Goal: Check status: Check status

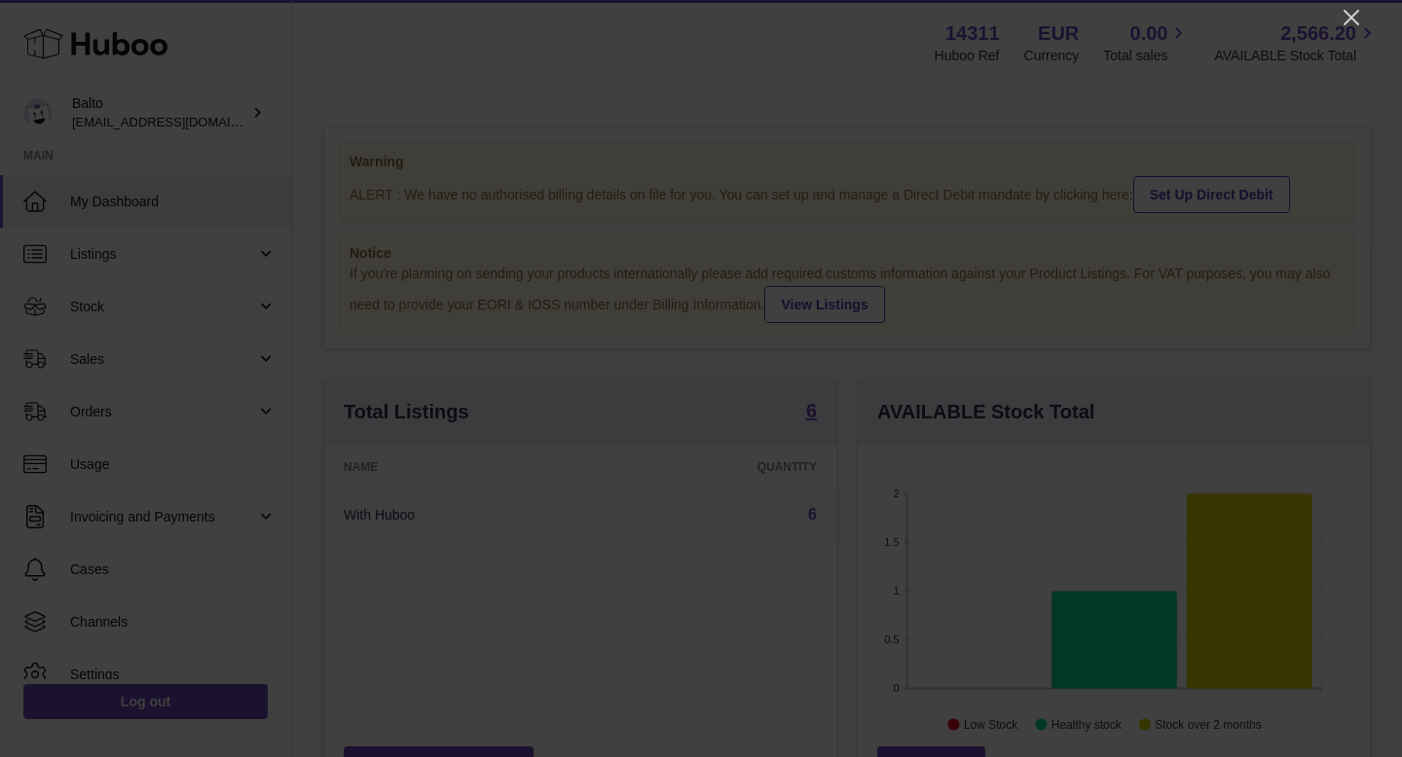
scroll to position [304, 512]
click at [1360, 24] on icon "Close" at bounding box center [1350, 17] width 23 height 23
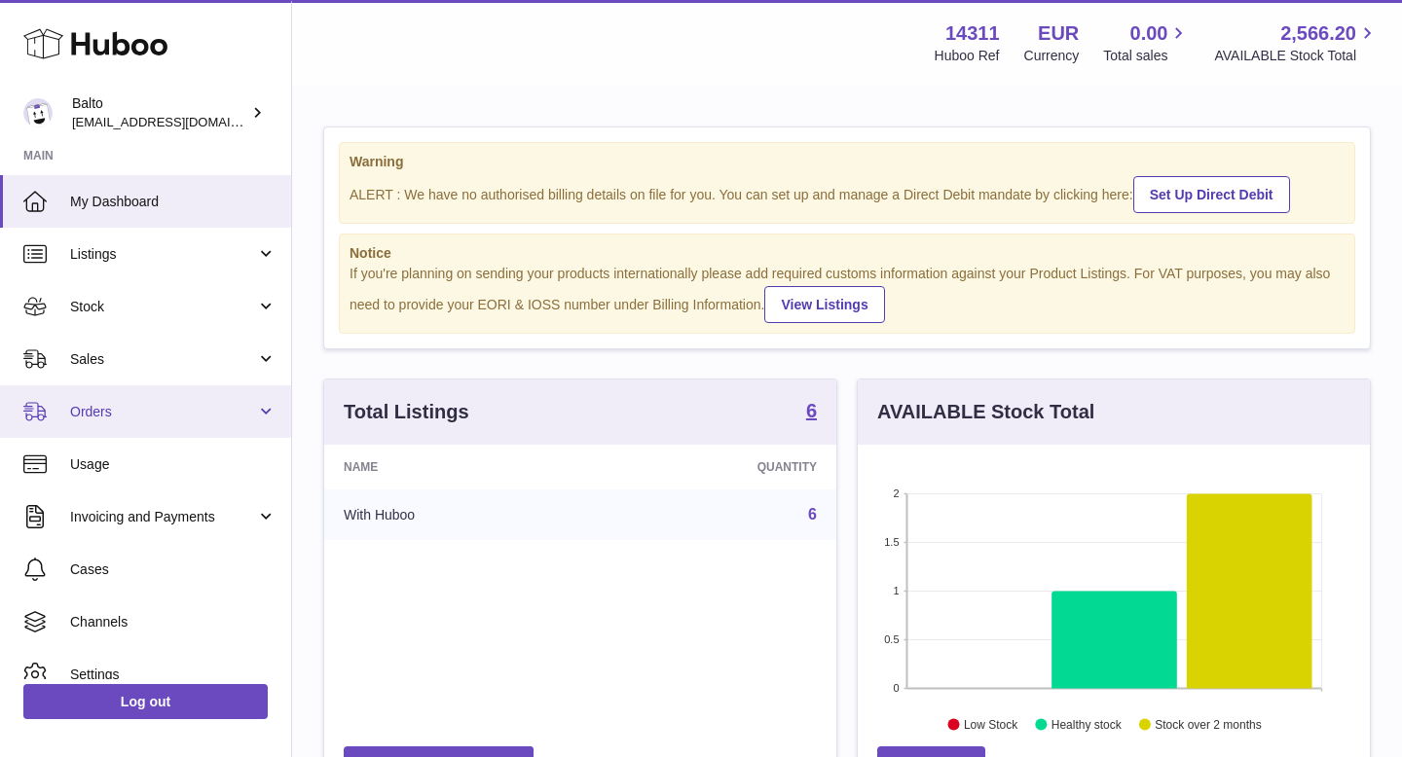
click at [119, 398] on link "Orders" at bounding box center [145, 411] width 291 height 53
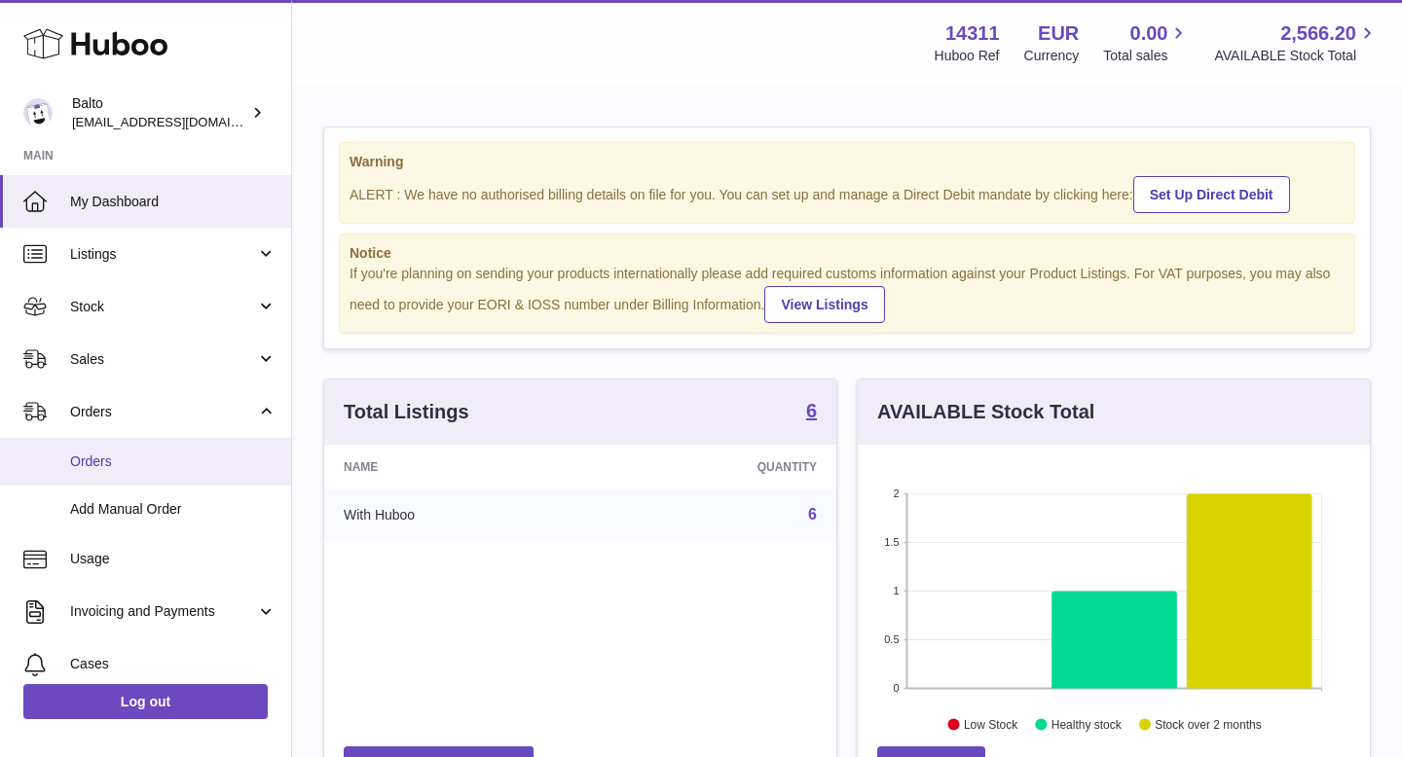
click at [121, 480] on link "Orders" at bounding box center [145, 462] width 291 height 48
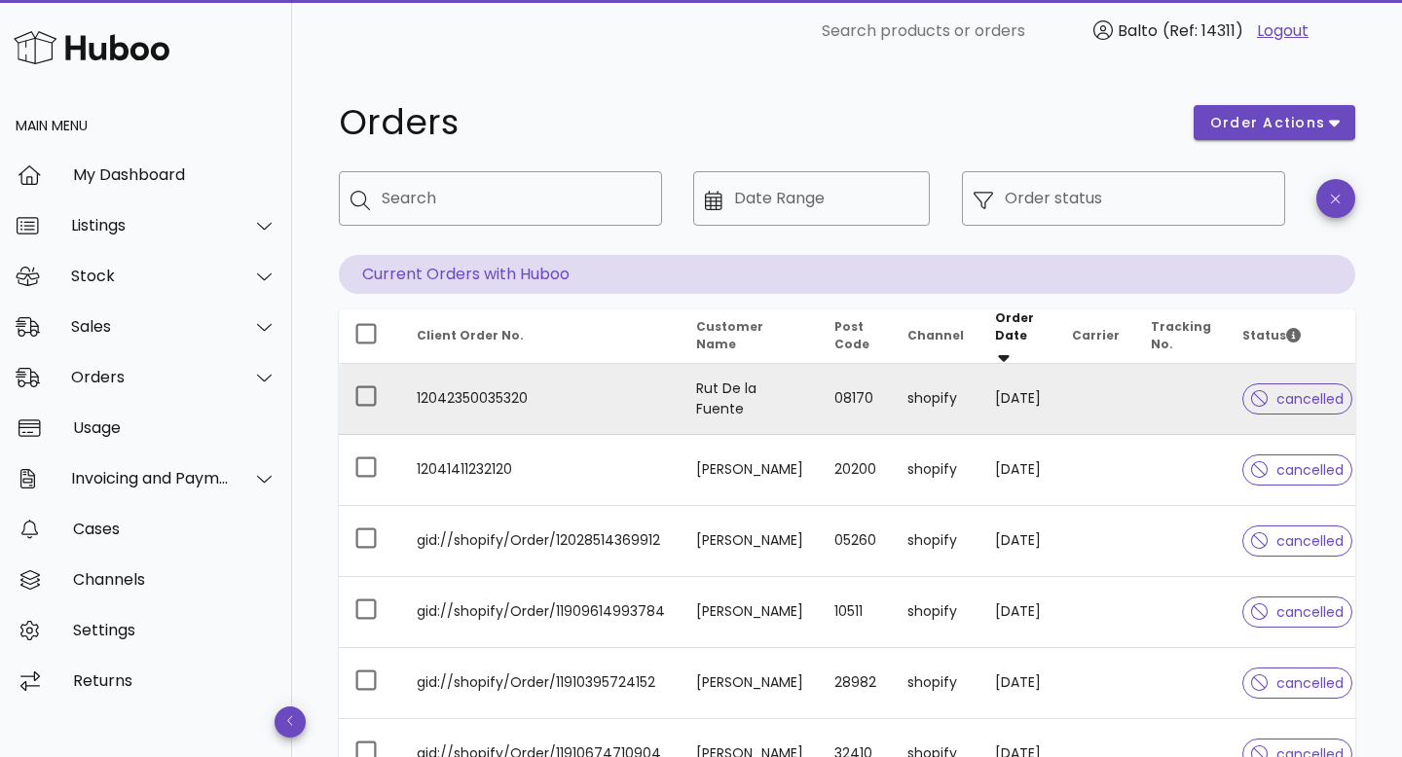
click at [523, 383] on td "12042350035320" at bounding box center [540, 399] width 279 height 71
